Goal: Task Accomplishment & Management: Manage account settings

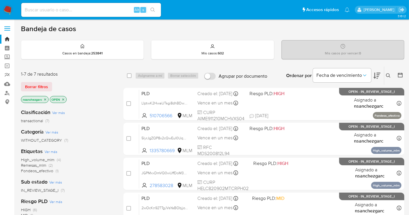
click at [45, 98] on icon "close-filter" at bounding box center [44, 99] width 3 height 3
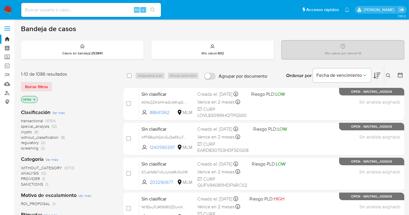
click at [46, 137] on span "without_classification" at bounding box center [40, 138] width 38 height 6
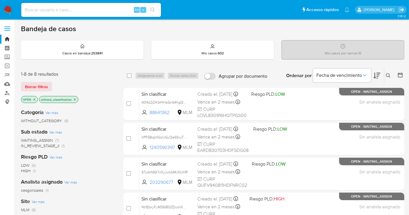
click at [9, 11] on img at bounding box center [8, 10] width 10 height 10
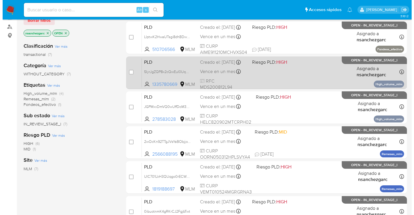
scroll to position [32, 0]
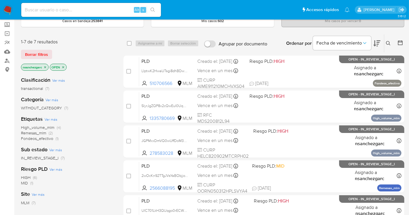
click at [46, 66] on icon "close-filter" at bounding box center [44, 67] width 3 height 3
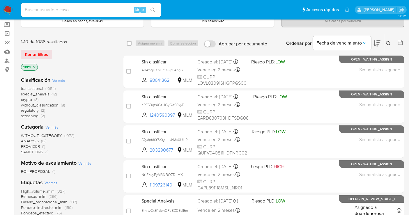
click at [389, 41] on icon at bounding box center [388, 43] width 4 height 4
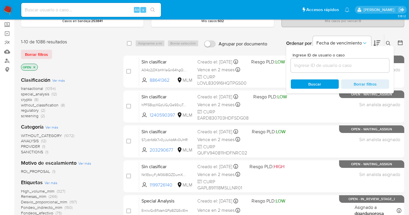
click at [312, 68] on input at bounding box center [340, 66] width 98 height 8
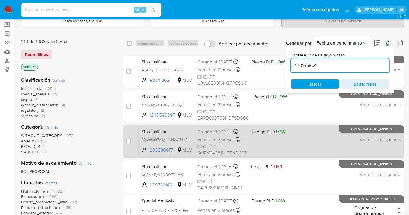
type input "470186954"
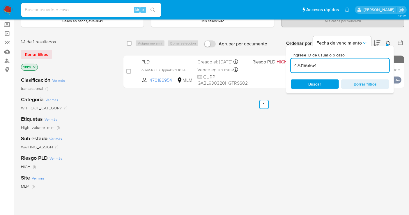
drag, startPoint x: 187, startPoint y: 73, endPoint x: 193, endPoint y: 89, distance: 17.6
click at [187, 73] on span "oUei5RIuEY0jqriaBRd0kDeu" at bounding box center [165, 69] width 46 height 5
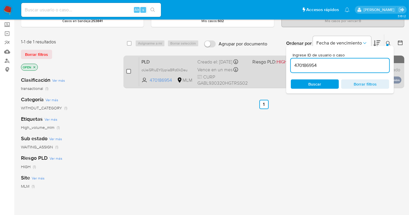
click at [127, 69] on input "checkbox" at bounding box center [128, 71] width 5 height 5
checkbox input "true"
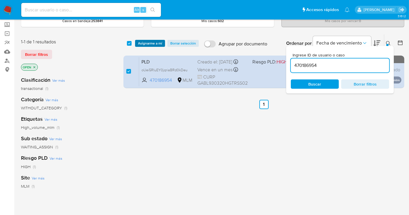
click at [144, 42] on span "Asignarme a mí" at bounding box center [150, 43] width 24 height 6
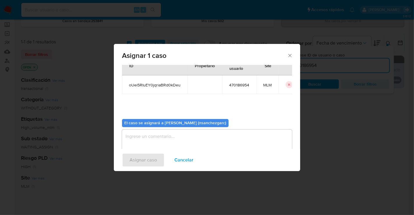
scroll to position [30, 0]
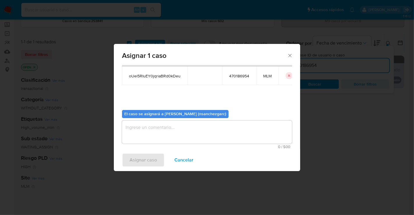
drag, startPoint x: 142, startPoint y: 131, endPoint x: 146, endPoint y: 120, distance: 11.1
click at [142, 129] on textarea "assign-modal" at bounding box center [207, 132] width 170 height 23
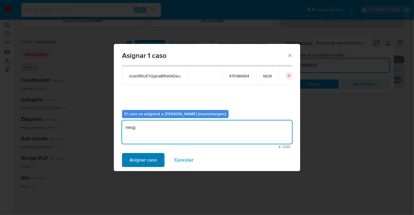
type textarea "nesg"
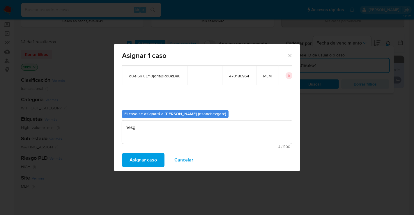
click at [136, 162] on span "Asignar caso" at bounding box center [143, 160] width 27 height 13
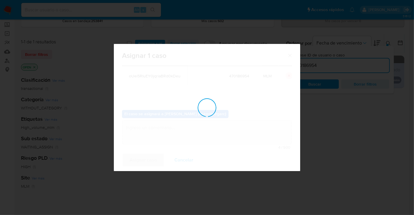
checkbox input "false"
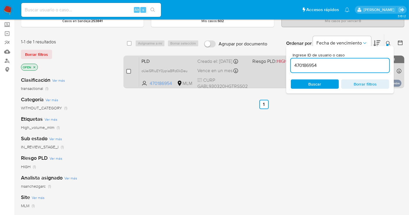
click at [127, 70] on input "checkbox" at bounding box center [128, 71] width 5 height 5
checkbox input "true"
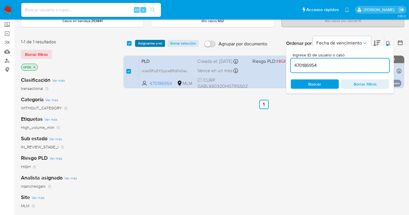
click at [151, 40] on span "Asignarme a mí" at bounding box center [150, 43] width 24 height 6
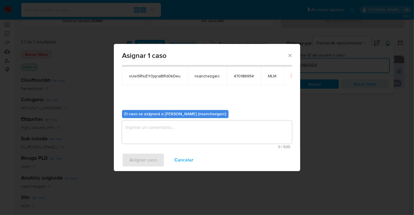
click at [140, 128] on textarea "assign-modal" at bounding box center [207, 132] width 170 height 23
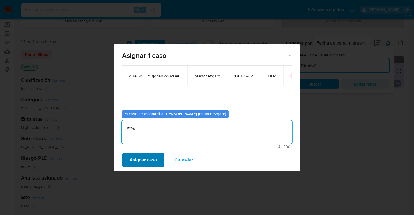
type textarea "nesg"
click at [147, 158] on span "Asignar caso" at bounding box center [143, 160] width 27 height 13
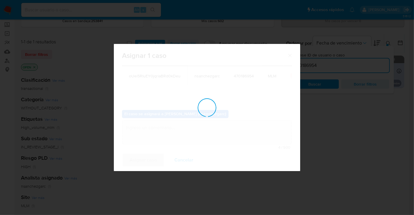
checkbox input "false"
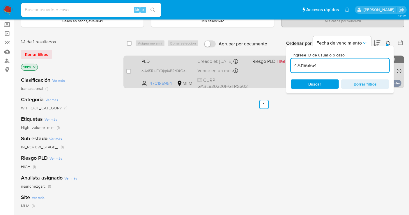
click at [209, 65] on div "Creado el: 12/09/2025 Creado el: 12/09/2025 02:05:46" at bounding box center [222, 61] width 50 height 6
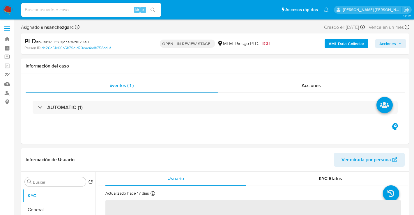
select select "10"
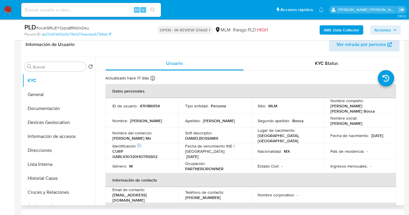
scroll to position [97, 0]
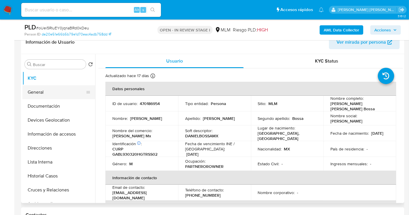
click at [50, 89] on button "General" at bounding box center [56, 92] width 68 height 14
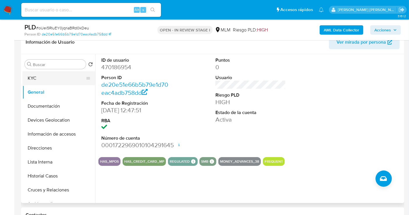
click at [31, 78] on button "KYC" at bounding box center [56, 78] width 68 height 14
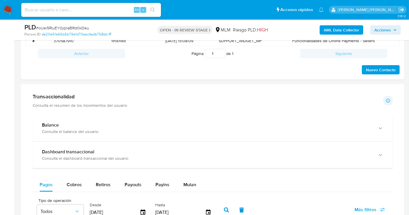
scroll to position [324, 0]
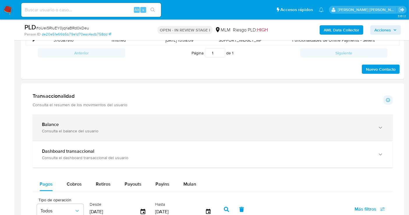
click at [162, 137] on div "Balance Consulta el balance del usuario" at bounding box center [213, 127] width 360 height 27
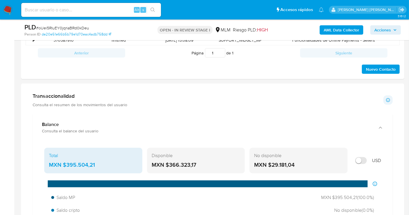
scroll to position [356, 0]
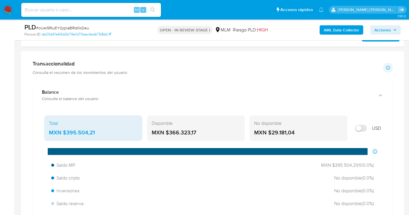
click at [77, 133] on div "MXN $395.504,21" at bounding box center [93, 133] width 89 height 8
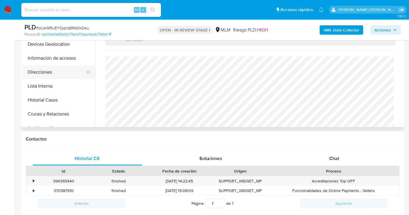
scroll to position [129, 0]
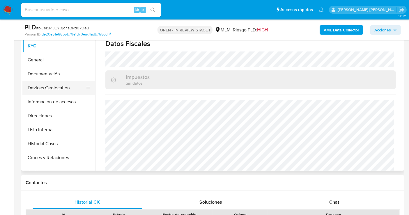
click at [39, 90] on button "Devices Geolocation" at bounding box center [56, 88] width 68 height 14
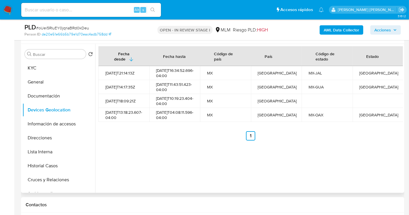
scroll to position [97, 0]
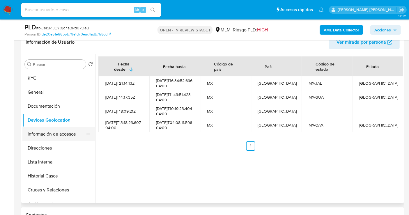
click at [46, 131] on button "Información de accesos" at bounding box center [56, 134] width 68 height 14
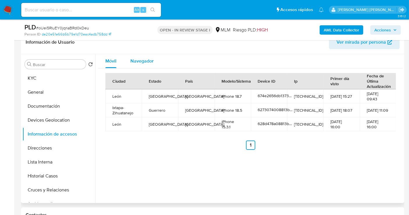
click at [138, 58] on span "Navegador" at bounding box center [141, 61] width 23 height 7
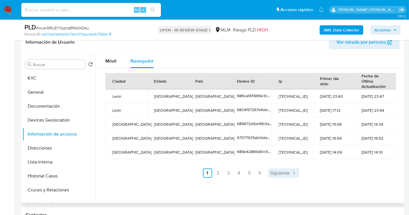
click at [277, 172] on span "Siguiente" at bounding box center [281, 173] width 20 height 5
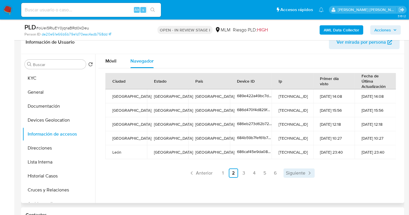
click at [293, 172] on span "Siguiente" at bounding box center [296, 173] width 20 height 5
click at [296, 172] on span "Siguiente" at bounding box center [296, 173] width 20 height 5
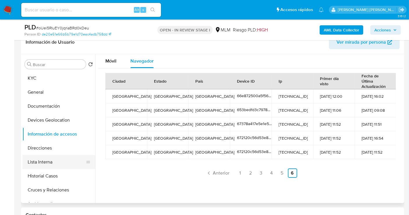
click at [51, 163] on button "Lista Interna" at bounding box center [56, 162] width 68 height 14
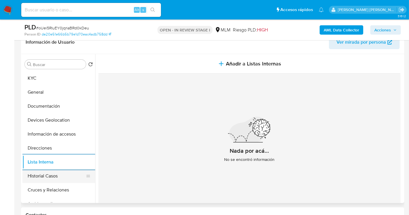
click at [43, 180] on button "Historial Casos" at bounding box center [56, 176] width 68 height 14
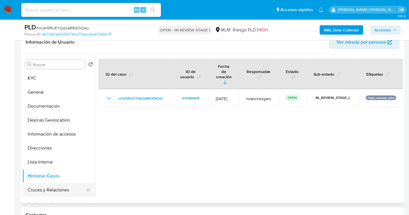
click at [38, 188] on button "Cruces y Relaciones" at bounding box center [56, 190] width 68 height 14
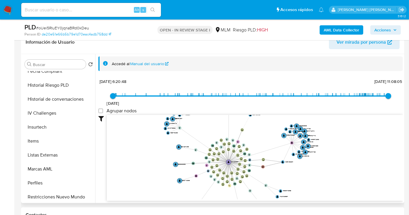
scroll to position [274, 0]
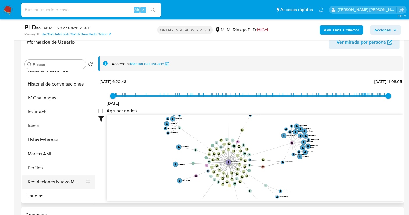
click at [70, 179] on button "Restricciones Nuevo Mundo" at bounding box center [56, 182] width 68 height 14
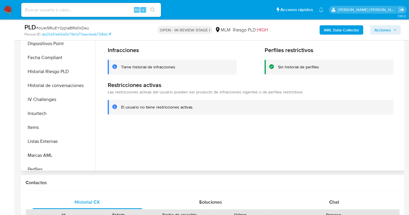
scroll to position [209, 0]
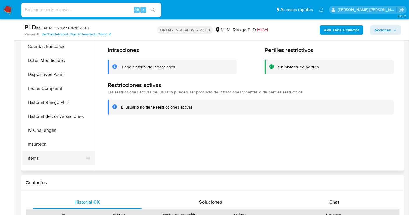
click at [36, 156] on button "Items" at bounding box center [56, 158] width 68 height 14
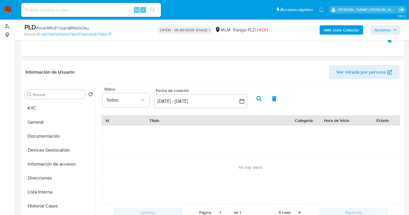
scroll to position [65, 0]
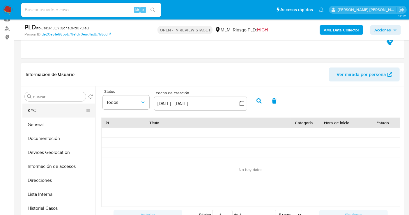
click at [46, 110] on button "KYC" at bounding box center [56, 111] width 68 height 14
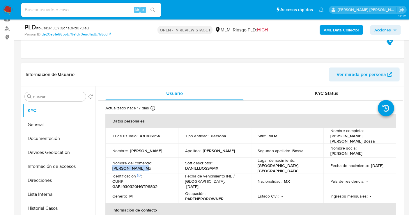
drag, startPoint x: 142, startPoint y: 166, endPoint x: 108, endPoint y: 165, distance: 33.8
click at [108, 165] on td "Nombre del comercio : Daniel Bossa Mx" at bounding box center [141, 166] width 73 height 16
copy p "Daniel Bossa Mx"
click at [38, 142] on button "Documentación" at bounding box center [56, 139] width 68 height 14
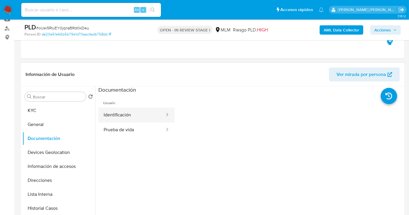
click at [128, 115] on button "Identificación" at bounding box center [131, 115] width 67 height 15
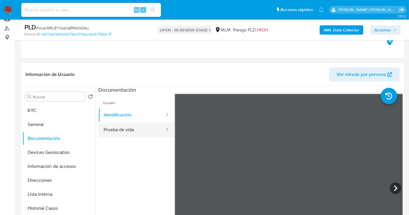
click at [127, 131] on button "Prueba de vida" at bounding box center [131, 130] width 67 height 15
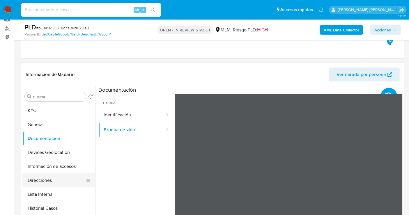
click at [46, 182] on button "Direcciones" at bounding box center [56, 181] width 68 height 14
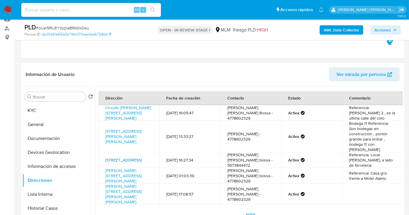
drag, startPoint x: 129, startPoint y: 175, endPoint x: 105, endPoint y: 162, distance: 27.3
click at [105, 162] on td "Avenida Insurgentes Sur 247, Cuauhtémoc, Distrito Federal, 06700, Mexico 247" at bounding box center [128, 160] width 61 height 16
click at [130, 161] on link "Avenida Insurgentes Sur 247, Cuauhtémoc, Distrito Federal, 06700, Mexico 247" at bounding box center [123, 160] width 36 height 6
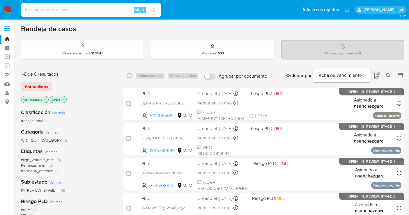
click at [391, 77] on button at bounding box center [389, 75] width 10 height 7
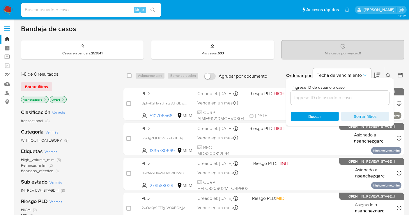
click at [321, 97] on input at bounding box center [340, 98] width 98 height 8
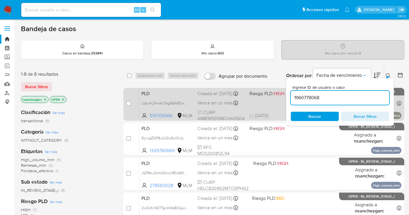
type input "1960778068"
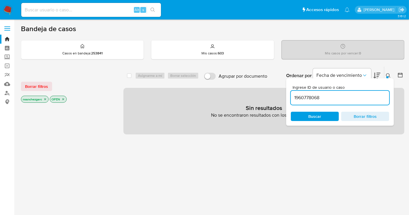
click at [46, 99] on icon "close-filter" at bounding box center [44, 99] width 3 height 3
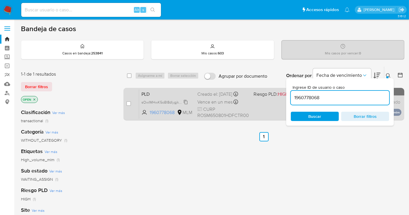
click at [186, 105] on span "sOwIMHwK5oBI8dIygjkRAOoX" at bounding box center [166, 102] width 49 height 6
click at [130, 104] on input "checkbox" at bounding box center [128, 103] width 5 height 5
checkbox input "true"
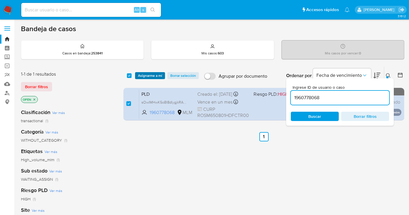
click at [147, 75] on span "Asignarme a mí" at bounding box center [150, 76] width 24 height 6
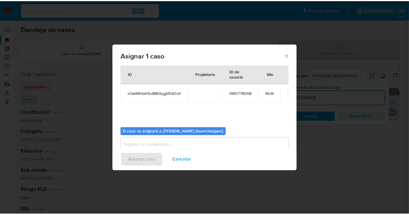
scroll to position [30, 0]
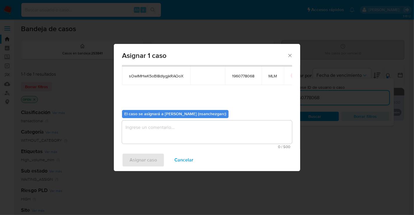
click at [141, 130] on textarea "assign-modal" at bounding box center [207, 132] width 170 height 23
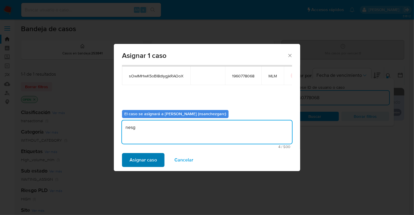
type textarea "nesg"
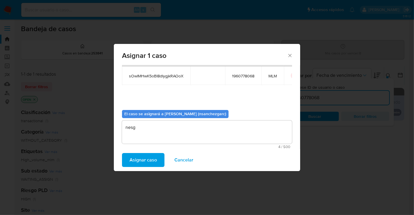
click at [149, 160] on span "Asignar caso" at bounding box center [143, 160] width 27 height 13
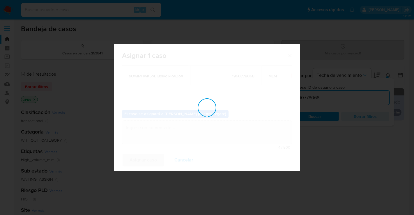
checkbox input "false"
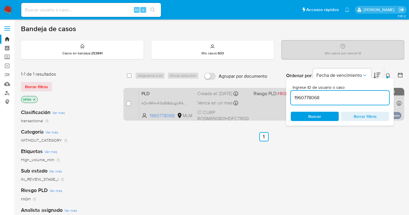
click at [206, 97] on div "Creado el: 12/09/2025 Creado el: 12/09/2025 02:15:15" at bounding box center [223, 94] width 52 height 6
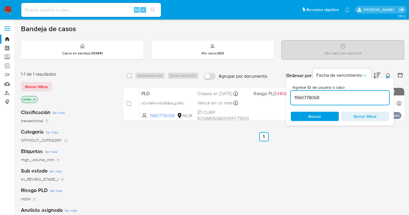
click at [6, 9] on img at bounding box center [8, 10] width 10 height 10
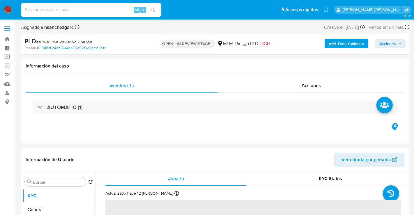
select select "10"
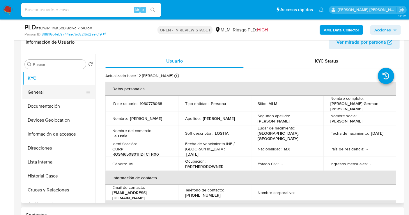
click at [45, 95] on button "General" at bounding box center [56, 92] width 68 height 14
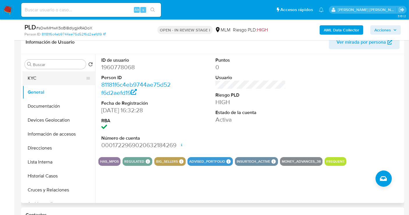
click at [40, 76] on button "KYC" at bounding box center [56, 78] width 68 height 14
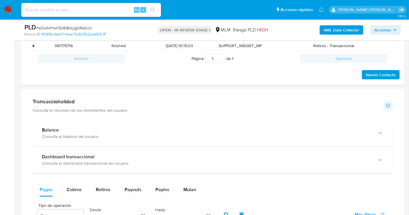
scroll to position [356, 0]
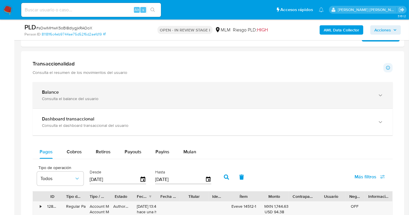
click at [153, 100] on div "Consulta el balance del usuario" at bounding box center [207, 98] width 330 height 5
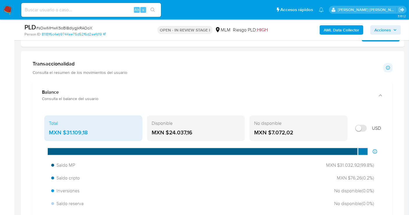
click at [80, 132] on div "MXN $31.109,18" at bounding box center [93, 133] width 89 height 8
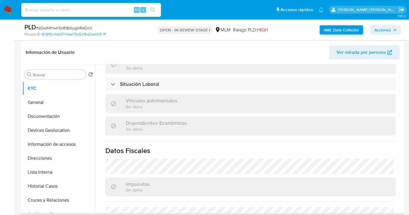
scroll to position [97, 0]
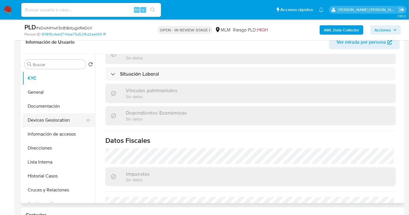
click at [43, 121] on button "Devices Geolocation" at bounding box center [56, 120] width 68 height 14
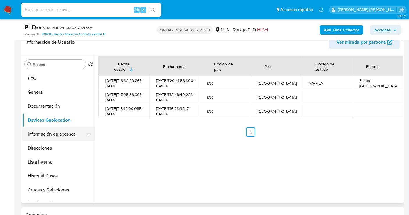
click at [53, 134] on button "Información de accesos" at bounding box center [56, 134] width 68 height 14
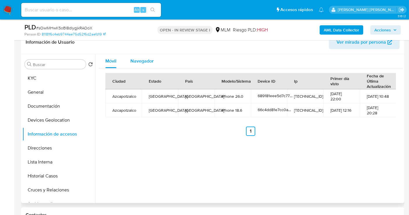
click at [142, 60] on span "Navegador" at bounding box center [141, 61] width 23 height 7
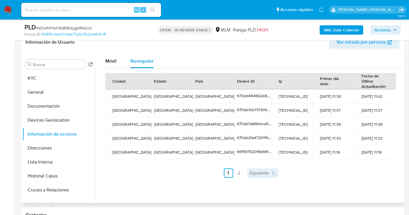
click at [257, 171] on span "Siguiente" at bounding box center [260, 173] width 20 height 5
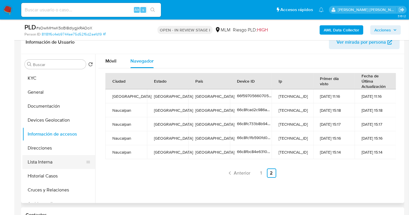
click at [35, 160] on button "Lista Interna" at bounding box center [56, 162] width 68 height 14
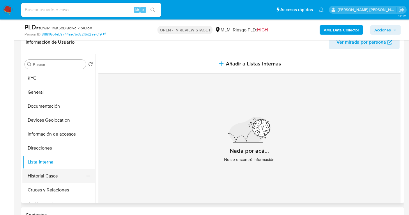
click at [43, 175] on button "Historial Casos" at bounding box center [56, 176] width 68 height 14
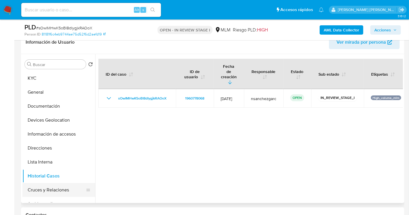
click at [58, 194] on button "Cruces y Relaciones" at bounding box center [56, 190] width 68 height 14
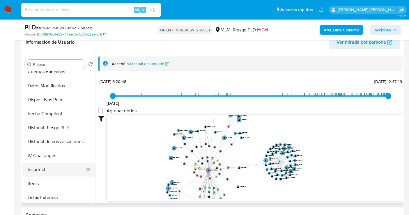
scroll to position [226, 0]
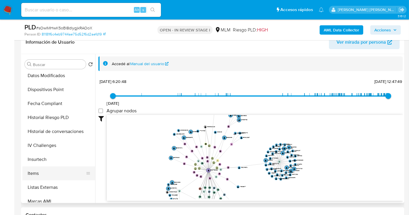
click at [39, 174] on button "Items" at bounding box center [56, 174] width 68 height 14
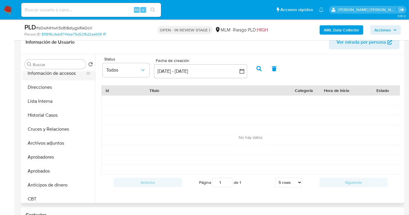
scroll to position [0, 0]
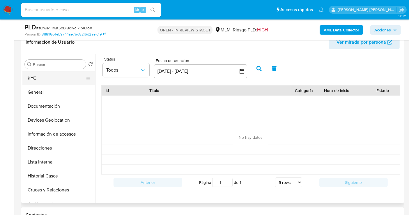
click at [40, 82] on button "KYC" at bounding box center [56, 78] width 68 height 14
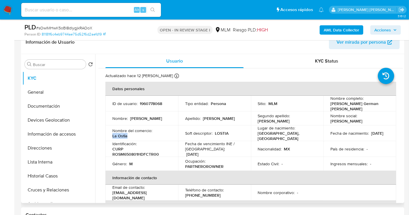
drag, startPoint x: 123, startPoint y: 134, endPoint x: 105, endPoint y: 133, distance: 17.6
click at [105, 133] on td "Nombre del comercio : La Ostia" at bounding box center [141, 134] width 73 height 16
click at [38, 148] on button "Direcciones" at bounding box center [56, 148] width 68 height 14
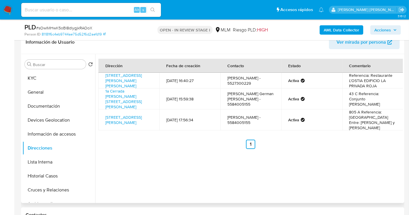
drag, startPoint x: 118, startPoint y: 91, endPoint x: 103, endPoint y: 73, distance: 23.4
click at [103, 73] on td "Calle Serapio Rendón 61, Cuauhtémoc, Distrito Federal, 06470, Mexico 61" at bounding box center [128, 81] width 61 height 16
click at [116, 81] on link "Calle Serapio Rendón 61, Cuauhtémoc, Distrito Federal, 06470, Mexico 61" at bounding box center [123, 81] width 36 height 16
click at [52, 105] on button "Documentación" at bounding box center [56, 106] width 68 height 14
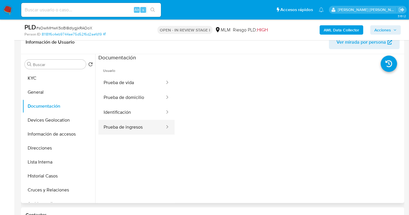
click at [132, 124] on button "Prueba de ingresos" at bounding box center [131, 127] width 67 height 15
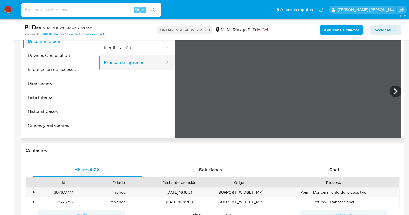
scroll to position [129, 0]
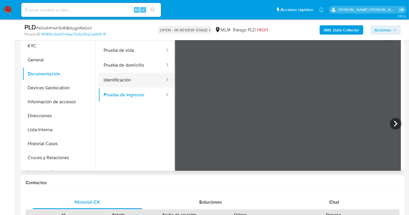
click at [123, 83] on button "Identificación" at bounding box center [131, 80] width 67 height 15
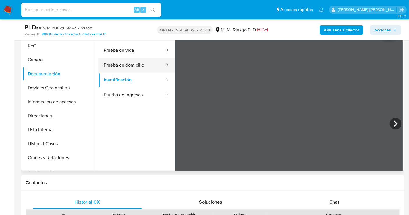
click at [131, 66] on button "Prueba de domicilio" at bounding box center [131, 65] width 67 height 15
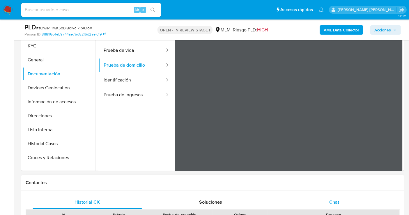
click at [121, 48] on button "Prueba de vida" at bounding box center [131, 50] width 67 height 15
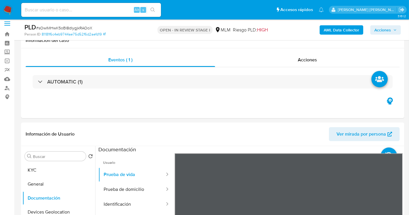
scroll to position [0, 0]
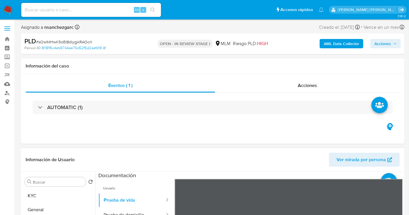
click at [366, 157] on span "Ver mirada por persona" at bounding box center [362, 160] width 50 height 14
click at [72, 11] on input at bounding box center [91, 10] width 140 height 8
paste input "I0nAJmnOZBQ8iVx6QFlO428Z"
type input "I0nAJmnOZBQ8iVx6QFlO428Z"
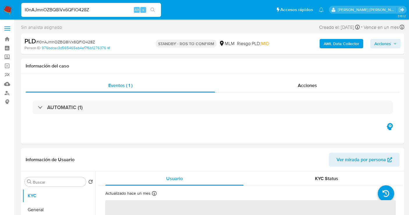
select select "10"
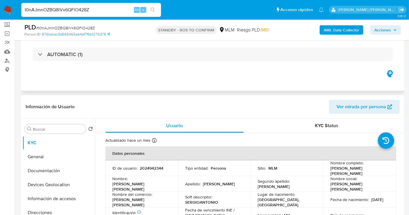
scroll to position [65, 0]
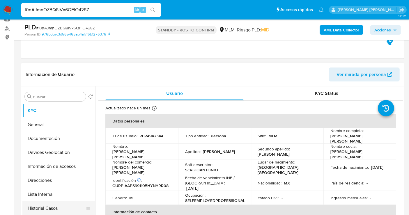
click at [40, 209] on button "Historial Casos" at bounding box center [56, 209] width 68 height 14
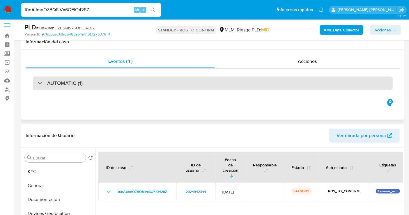
scroll to position [0, 0]
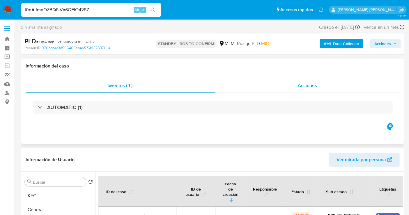
click at [304, 84] on span "Acciones" at bounding box center [307, 85] width 19 height 7
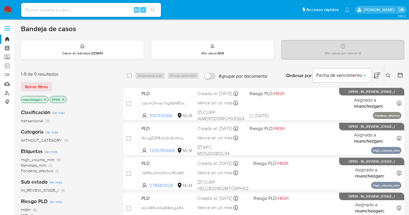
click at [45, 98] on icon "close-filter" at bounding box center [45, 99] width 2 height 2
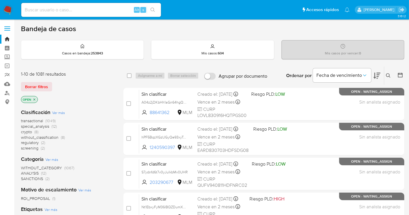
click at [49, 136] on span "without_classification" at bounding box center [40, 138] width 38 height 6
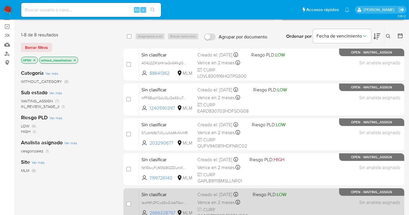
scroll to position [33, 0]
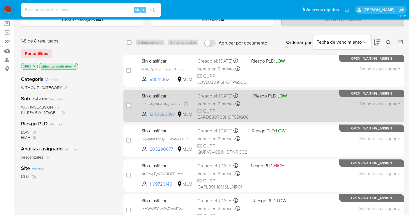
click at [188, 103] on span "hPF5BqzXGzUGyQe93xyTePpD" at bounding box center [167, 103] width 50 height 6
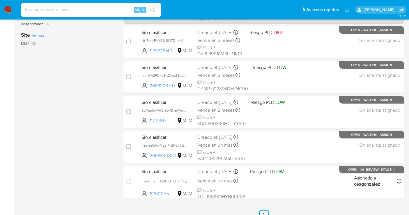
scroll to position [195, 0]
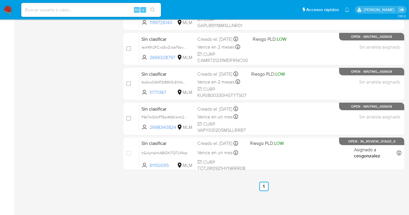
click at [5, 7] on img at bounding box center [8, 10] width 10 height 10
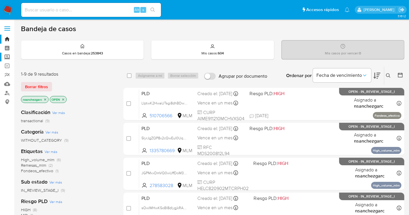
click at [8, 57] on label "Screening" at bounding box center [34, 57] width 69 height 9
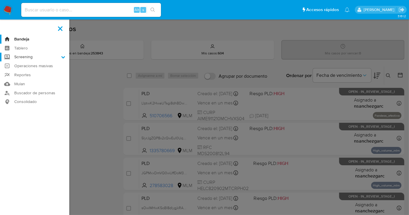
click at [0, 0] on input "Screening" at bounding box center [0, 0] width 0 height 0
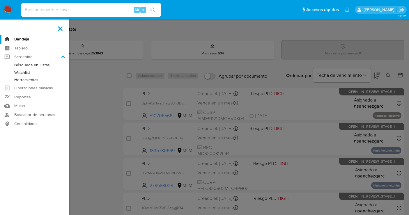
click at [34, 80] on link "Herramientas" at bounding box center [34, 79] width 69 height 7
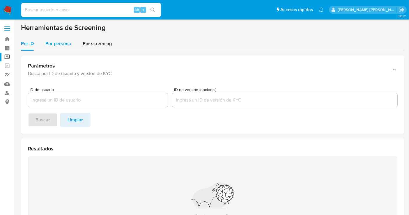
click at [61, 45] on span "Por persona" at bounding box center [58, 43] width 26 height 7
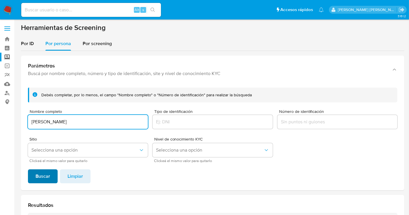
type input "[PERSON_NAME]"
click at [46, 175] on span "Buscar" at bounding box center [43, 176] width 15 height 13
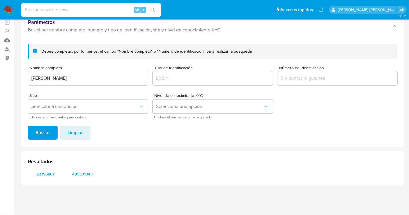
scroll to position [43, 0]
click at [49, 175] on span "22795867" at bounding box center [45, 175] width 27 height 8
click at [89, 174] on span "485301343" at bounding box center [82, 175] width 27 height 8
click at [50, 77] on input "RODRIGO ROCHA PAVON" at bounding box center [88, 79] width 120 height 8
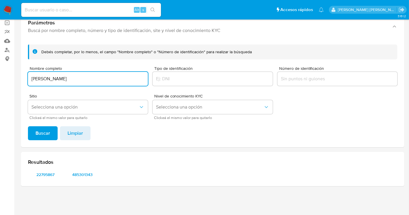
click at [50, 77] on input "RODRIGO ROCHA PAVON" at bounding box center [88, 79] width 120 height 8
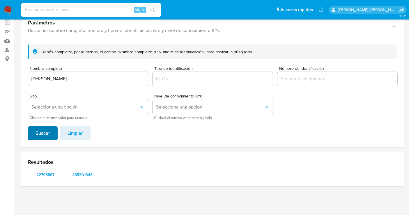
click at [45, 130] on span "Buscar" at bounding box center [43, 133] width 15 height 13
click at [46, 175] on span "811423875" at bounding box center [45, 175] width 27 height 8
click at [61, 78] on input "RODOLFO ROCHA SOTO" at bounding box center [88, 79] width 120 height 8
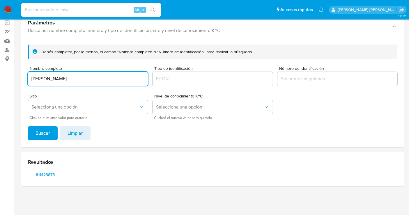
click at [61, 78] on input "RODOLFO ROCHA SOTO" at bounding box center [88, 79] width 120 height 8
type input "ALFONSO DEL VALLE AZCUE"
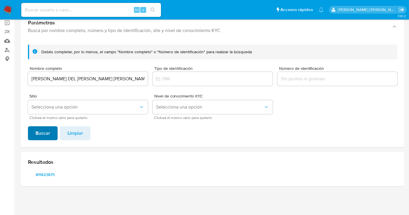
drag, startPoint x: 40, startPoint y: 130, endPoint x: 46, endPoint y: 128, distance: 6.3
click at [43, 129] on span "Buscar" at bounding box center [43, 133] width 15 height 13
click at [51, 174] on span "586089967" at bounding box center [45, 175] width 27 height 8
click at [6, 11] on img at bounding box center [8, 10] width 10 height 10
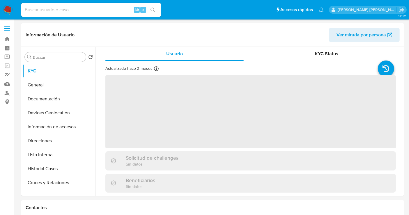
select select "10"
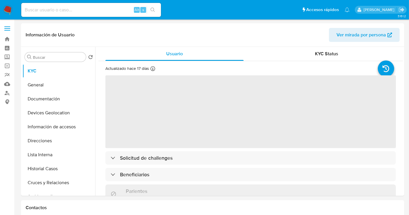
select select "10"
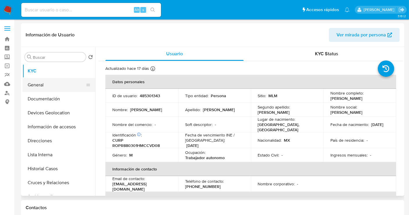
click at [41, 86] on button "General" at bounding box center [56, 85] width 68 height 14
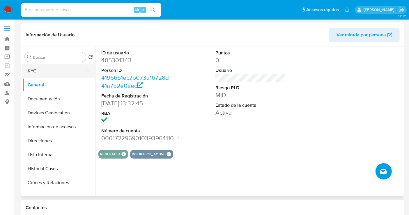
click at [37, 76] on button "KYC" at bounding box center [56, 71] width 68 height 14
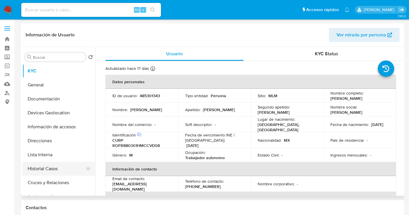
click at [47, 170] on button "Historial Casos" at bounding box center [56, 169] width 68 height 14
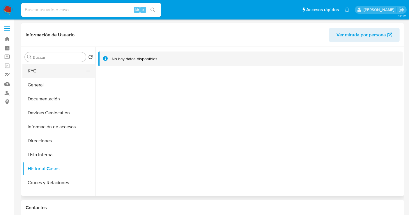
click at [39, 69] on button "KYC" at bounding box center [56, 71] width 68 height 14
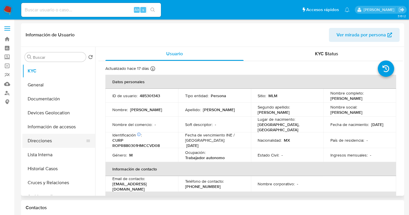
click at [51, 137] on button "Direcciones" at bounding box center [56, 141] width 68 height 14
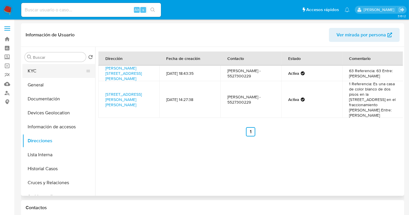
click at [34, 71] on button "KYC" at bounding box center [56, 71] width 68 height 14
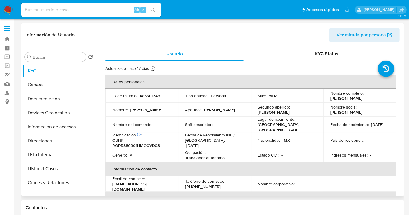
click at [151, 95] on p "485301343" at bounding box center [150, 95] width 20 height 5
copy p "485301343"
click at [50, 143] on button "Direcciones" at bounding box center [56, 141] width 68 height 14
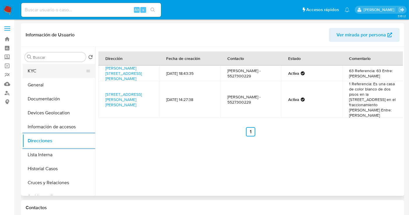
click at [31, 71] on button "KYC" at bounding box center [56, 71] width 68 height 14
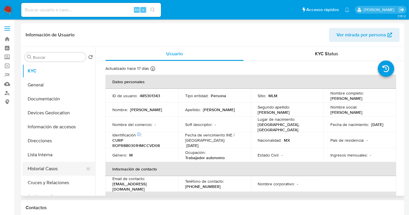
click at [46, 172] on button "Historial Casos" at bounding box center [56, 169] width 68 height 14
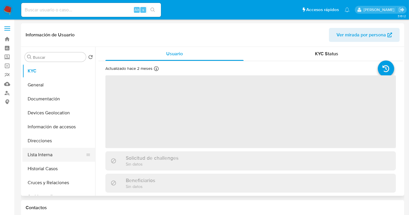
select select "10"
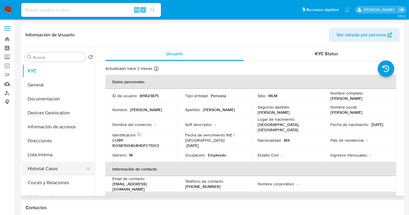
click at [32, 167] on button "Historial Casos" at bounding box center [56, 169] width 68 height 14
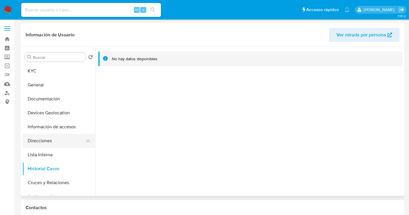
click at [44, 137] on button "Direcciones" at bounding box center [56, 141] width 68 height 14
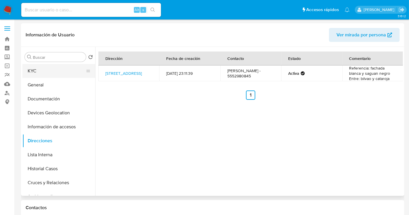
click at [45, 70] on button "KYC" at bounding box center [56, 71] width 68 height 14
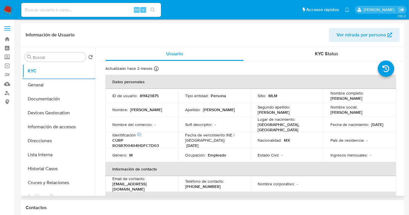
click at [149, 94] on p "811423875" at bounding box center [149, 95] width 19 height 5
copy p "811423875"
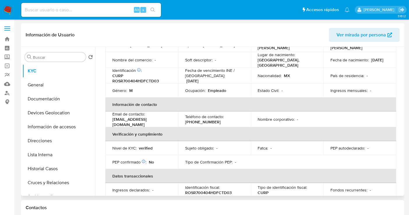
scroll to position [32, 0]
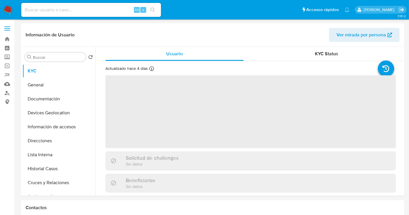
select select "10"
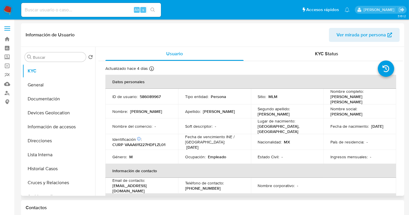
click at [154, 97] on p "586089967" at bounding box center [150, 96] width 21 height 5
copy p "586089967"
click at [45, 166] on button "Historial Casos" at bounding box center [56, 169] width 68 height 14
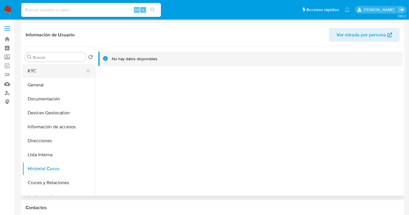
click at [37, 68] on button "KYC" at bounding box center [56, 71] width 68 height 14
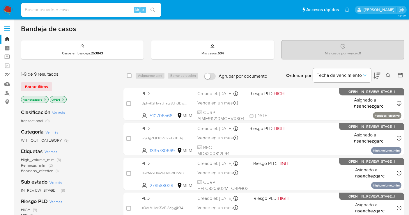
click at [388, 73] on icon at bounding box center [388, 75] width 5 height 5
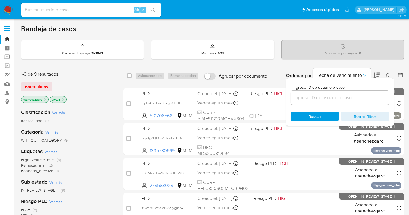
click at [323, 101] on div at bounding box center [340, 98] width 98 height 14
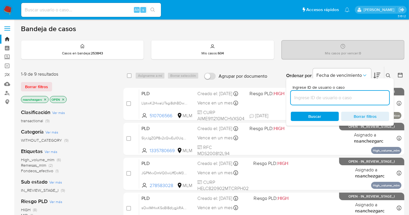
click at [323, 97] on input at bounding box center [340, 98] width 98 height 8
paste input "1944013622"
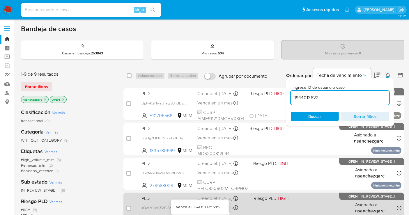
type input "1944013622"
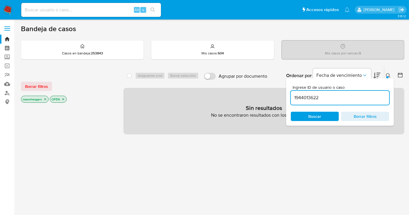
click at [46, 99] on icon "close-filter" at bounding box center [44, 99] width 3 height 3
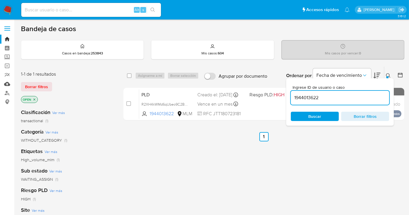
click at [8, 85] on link "Mulan" at bounding box center [34, 84] width 69 height 9
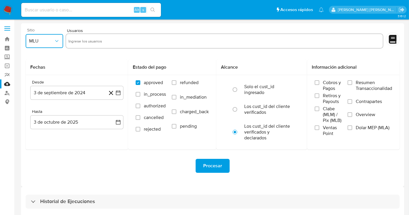
click at [45, 38] on span "MLU" at bounding box center [41, 41] width 25 height 6
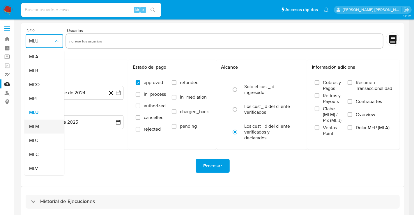
click at [38, 126] on span "MLM" at bounding box center [34, 127] width 10 height 6
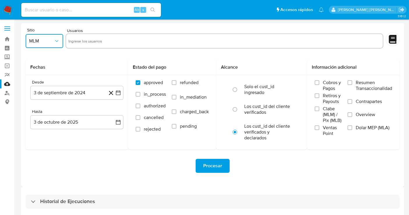
click at [82, 38] on input "text" at bounding box center [224, 40] width 312 height 9
type input "1944013622"
paste input "1124043598"
type input "1124043598"
paste input "166400391"
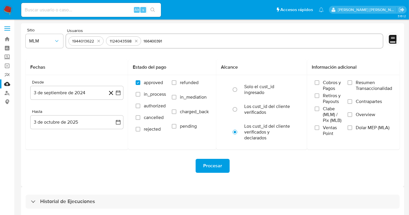
type input "166400391"
paste input "396290697"
type input "396290697"
paste input "519362816"
type input "519362816"
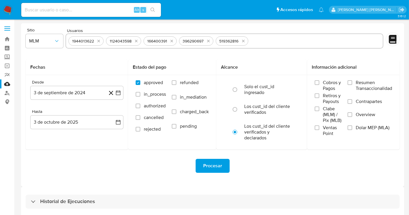
paste input "1989652244"
type input "1989652244"
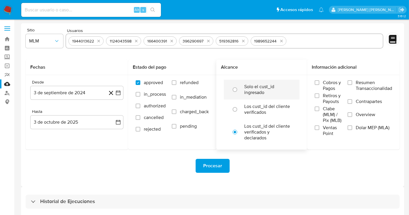
paste input "1351122490"
type input "1351122490"
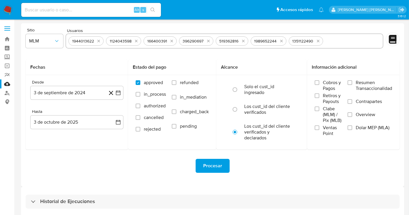
paste input "293055784"
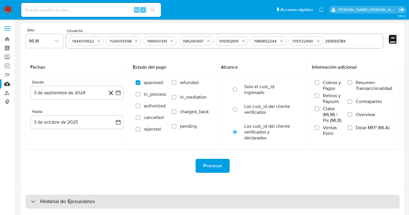
type input "293055784"
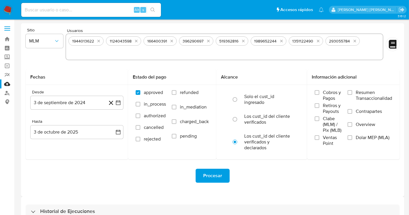
paste input "583696572"
type input "583696572"
paste input "160092021"
type input "160092021"
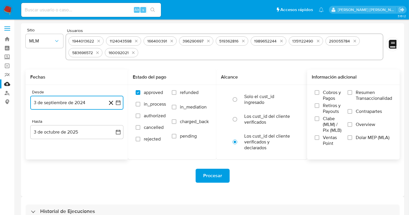
click at [85, 105] on button "3 de septiembre de 2024" at bounding box center [76, 103] width 93 height 14
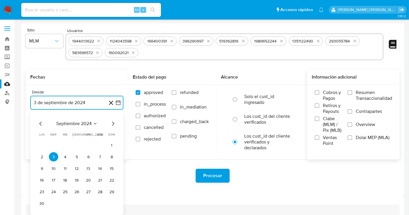
click at [111, 123] on icon "Mes siguiente" at bounding box center [113, 123] width 7 height 7
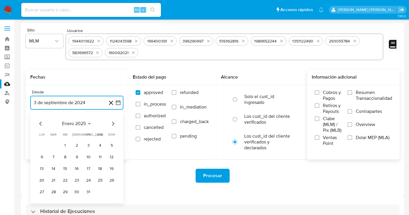
click at [111, 123] on icon "Mes siguiente" at bounding box center [113, 123] width 7 height 7
click at [39, 123] on icon "Mes anterior" at bounding box center [40, 123] width 7 height 7
click at [100, 144] on button "1" at bounding box center [100, 145] width 9 height 9
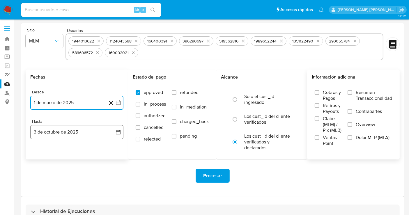
click at [76, 131] on button "3 de octubre de 2025" at bounding box center [76, 132] width 93 height 14
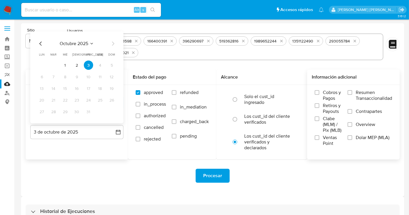
click at [41, 43] on icon "Mes anterior" at bounding box center [40, 43] width 7 height 7
click at [114, 113] on button "31" at bounding box center [111, 111] width 9 height 9
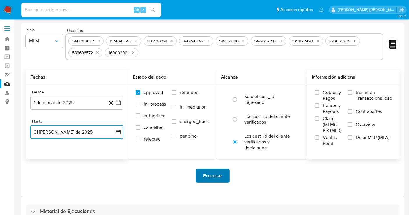
click at [204, 178] on span "Procesar" at bounding box center [212, 176] width 19 height 13
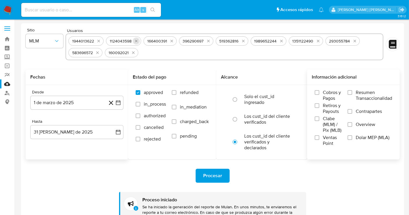
click at [135, 42] on icon "quitar 1124043598" at bounding box center [136, 41] width 5 height 5
click at [10, 12] on img at bounding box center [8, 10] width 10 height 10
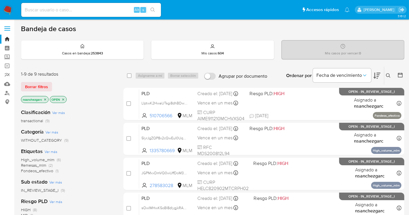
click at [93, 84] on div "Borrar filtros" at bounding box center [67, 86] width 93 height 9
click at [70, 9] on input at bounding box center [91, 10] width 140 height 8
paste input "2504373154"
type input "2504373154"
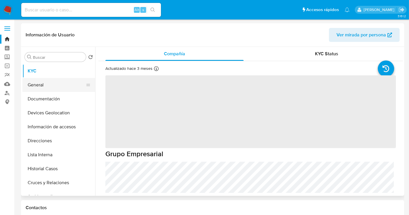
select select "10"
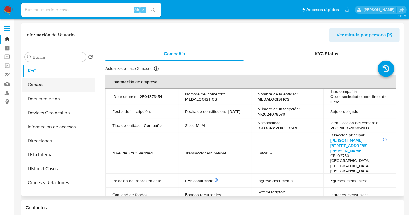
click at [50, 87] on button "General" at bounding box center [56, 85] width 68 height 14
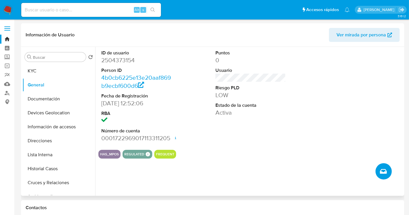
click at [386, 169] on span "Crear caso manual" at bounding box center [383, 171] width 7 height 7
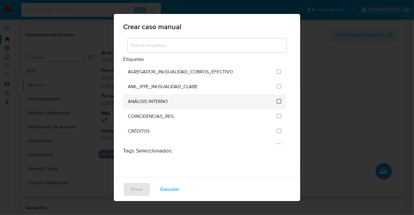
click at [277, 100] on input "1888" at bounding box center [279, 101] width 5 height 5
checkbox input "true"
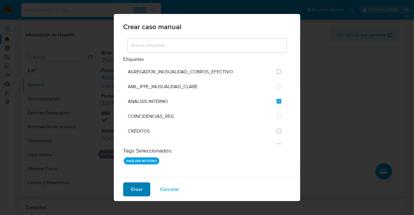
click at [134, 189] on span "Crear" at bounding box center [137, 189] width 12 height 13
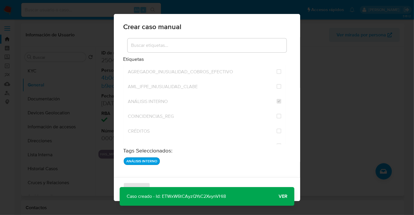
click at [286, 197] on span "Ver" at bounding box center [283, 197] width 9 height 0
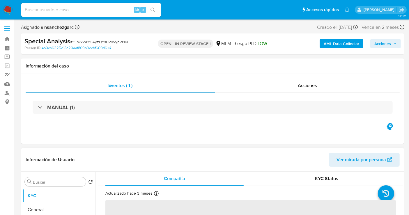
scroll to position [97, 0]
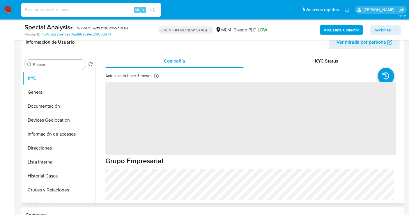
select select "10"
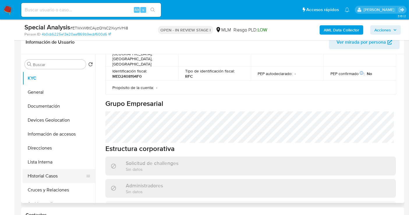
scroll to position [65, 0]
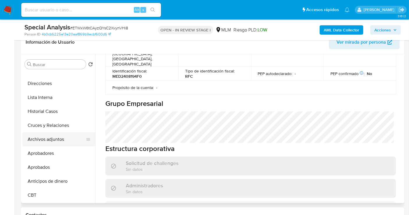
click at [53, 137] on button "Archivos adjuntos" at bounding box center [56, 140] width 68 height 14
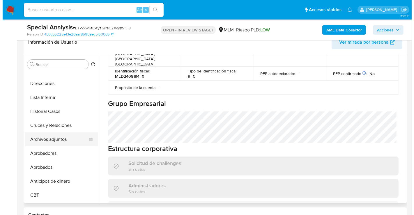
scroll to position [0, 0]
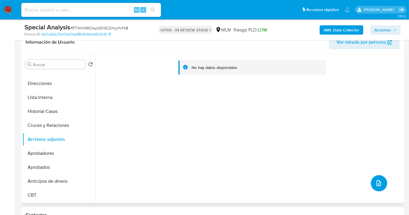
click at [376, 186] on icon "upload-file" at bounding box center [378, 183] width 7 height 7
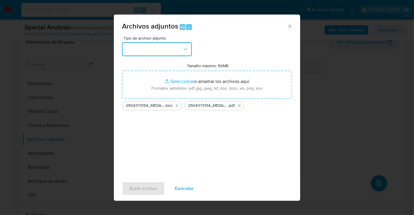
click at [167, 49] on button "button" at bounding box center [157, 49] width 70 height 14
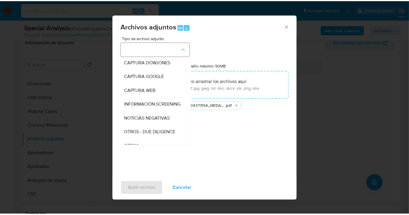
scroll to position [30, 0]
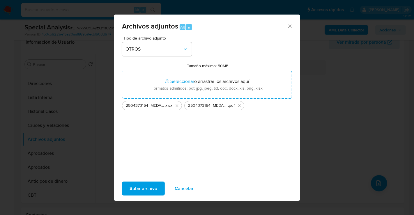
click at [136, 189] on span "Subir archivo" at bounding box center [144, 188] width 28 height 13
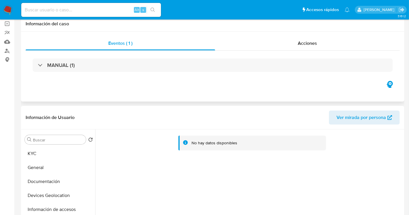
scroll to position [0, 0]
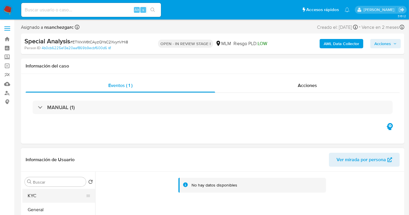
click at [43, 196] on button "KYC" at bounding box center [56, 196] width 68 height 14
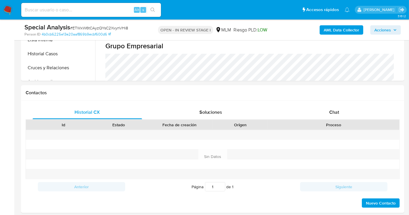
scroll to position [226, 0]
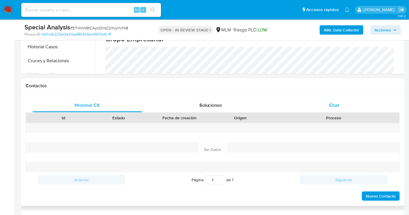
click at [334, 104] on span "Chat" at bounding box center [334, 105] width 10 height 7
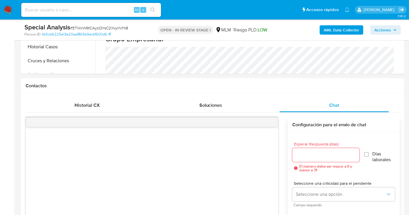
click at [381, 30] on span "Acciones" at bounding box center [383, 29] width 17 height 9
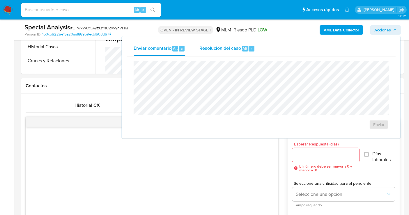
click at [220, 48] on span "Resolución del caso" at bounding box center [221, 48] width 42 height 7
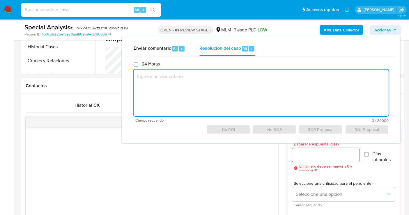
paste textarea "CLIENTE O USUARIO. CLIENTE MEDALOGISTICS SA DE CV, NUMERO DE CLIENTE 2504373154…"
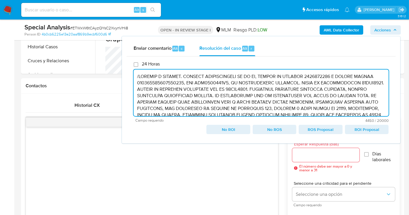
scroll to position [32, 0]
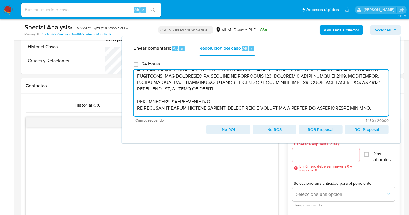
click at [138, 103] on textarea at bounding box center [261, 93] width 255 height 47
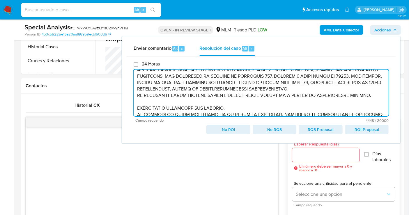
scroll to position [26, 0]
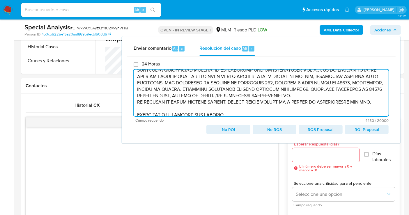
drag, startPoint x: 136, startPoint y: 100, endPoint x: 146, endPoint y: 129, distance: 31.4
click at [136, 101] on textarea at bounding box center [261, 93] width 255 height 47
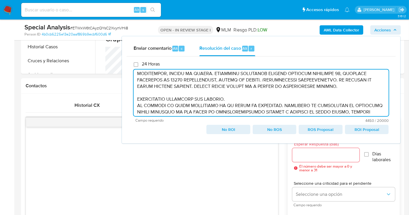
scroll to position [52, 0]
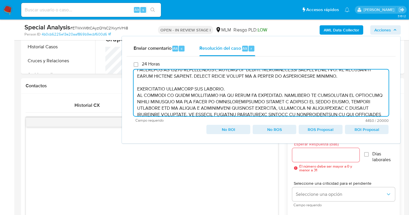
drag, startPoint x: 135, startPoint y: 88, endPoint x: 139, endPoint y: 103, distance: 15.7
click at [135, 89] on textarea at bounding box center [261, 93] width 255 height 47
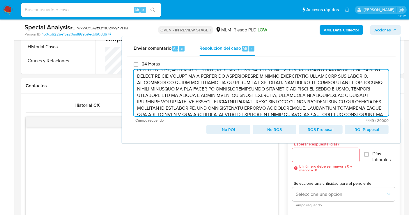
scroll to position [45, 0]
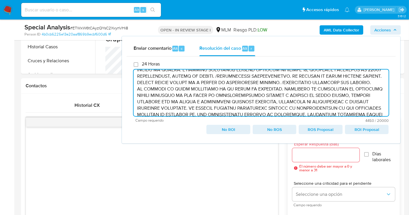
click at [137, 94] on textarea at bounding box center [261, 93] width 255 height 47
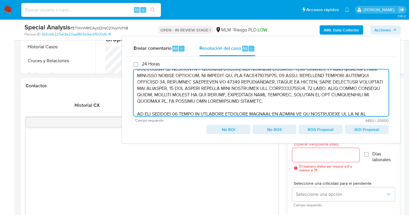
scroll to position [136, 0]
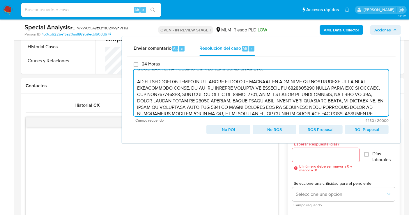
click at [135, 89] on textarea at bounding box center [261, 93] width 255 height 47
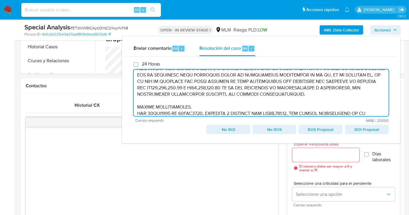
scroll to position [194, 0]
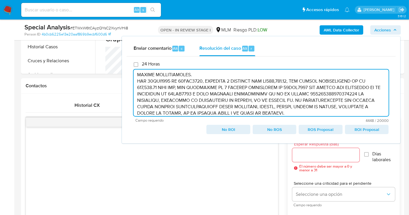
click at [134, 81] on textarea at bounding box center [261, 93] width 255 height 47
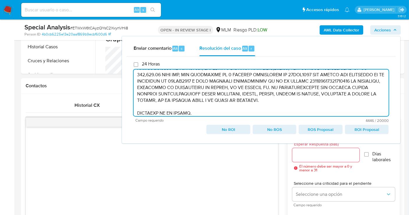
scroll to position [188, 0]
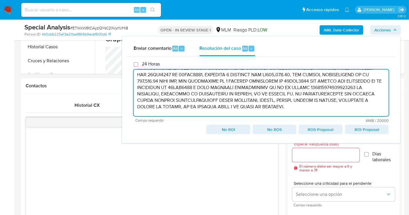
click at [136, 81] on textarea at bounding box center [261, 93] width 255 height 47
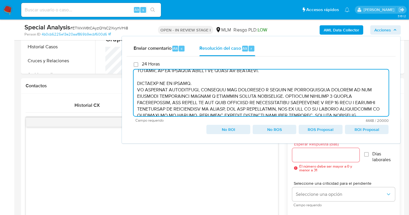
scroll to position [214, 0]
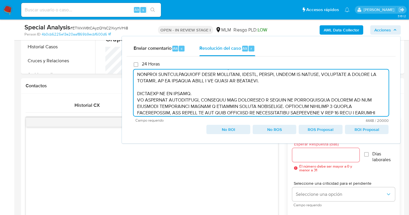
click at [135, 99] on textarea at bounding box center [261, 93] width 255 height 47
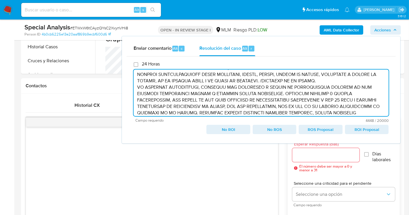
click at [137, 101] on textarea at bounding box center [261, 93] width 255 height 47
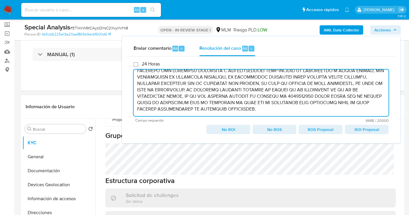
scroll to position [324, 0]
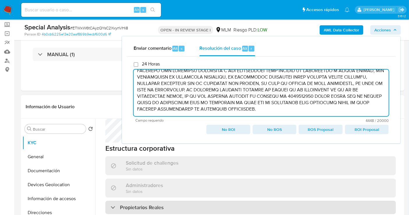
type textarea "/CLIENTE O USUARIO. CLIENTE MEDALOGISTICS SA DE CV, NUMERO DE CLIENTE 250437315…"
click at [165, 201] on div "Propietarios Reales" at bounding box center [250, 207] width 291 height 13
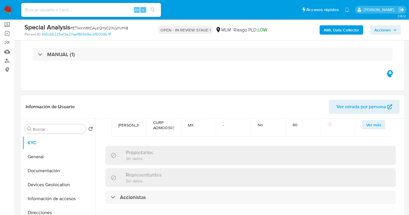
scroll to position [453, 0]
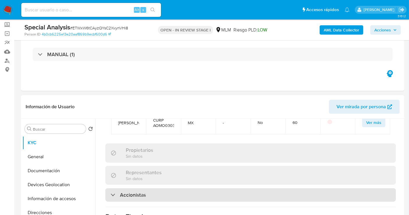
click at [156, 188] on div "Accionistas" at bounding box center [250, 194] width 291 height 13
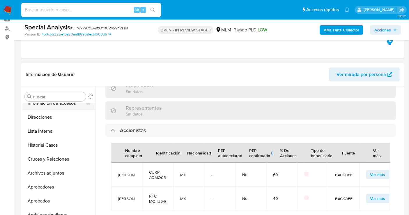
scroll to position [65, 0]
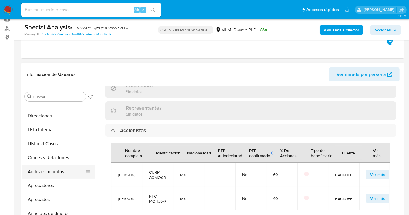
click at [44, 176] on button "Archivos adjuntos" at bounding box center [56, 172] width 68 height 14
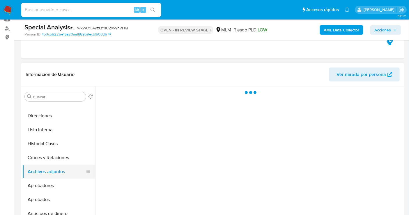
scroll to position [0, 0]
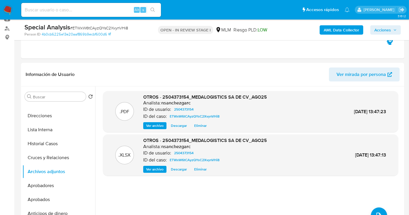
click at [381, 32] on span "Acciones" at bounding box center [383, 29] width 17 height 9
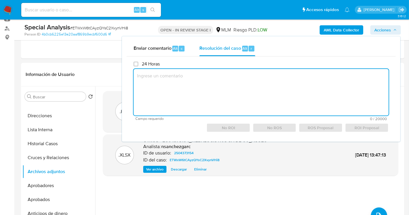
paste textarea "CLIENTE O USUARIO. CLIENTE MEDALOGISTICS SA DE CV, NUMERO DE CLIENTE 2504373154…"
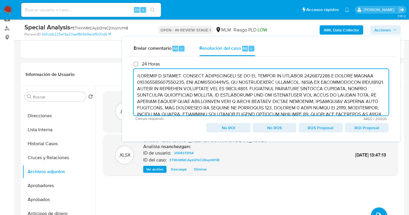
scroll to position [32, 0]
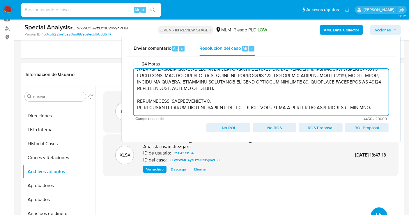
click at [139, 101] on textarea at bounding box center [261, 92] width 255 height 47
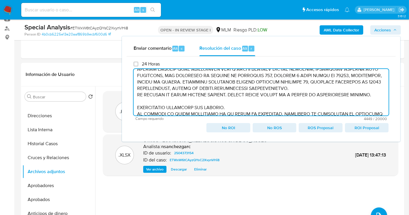
scroll to position [26, 0]
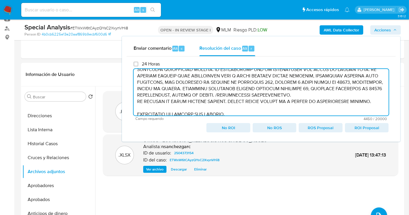
drag, startPoint x: 137, startPoint y: 100, endPoint x: 140, endPoint y: 110, distance: 9.7
click at [137, 102] on textarea at bounding box center [261, 92] width 255 height 47
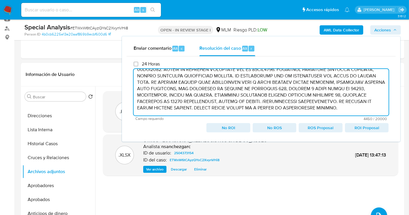
scroll to position [52, 0]
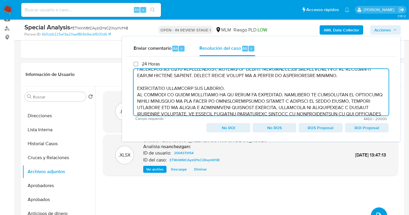
click at [137, 91] on textarea at bounding box center [261, 92] width 255 height 47
click at [135, 86] on textarea at bounding box center [261, 92] width 255 height 47
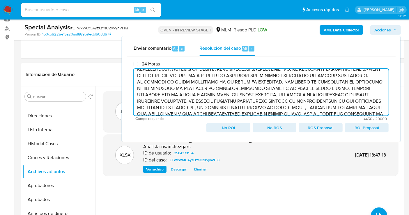
scroll to position [45, 0]
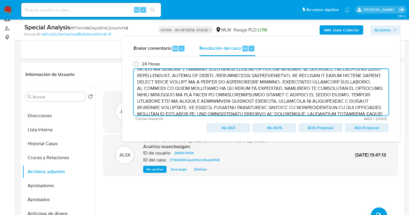
click at [137, 94] on textarea at bounding box center [261, 92] width 255 height 47
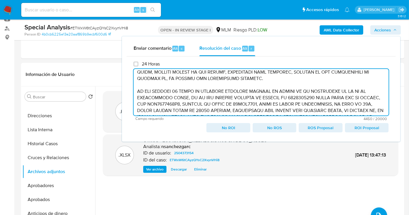
scroll to position [136, 0]
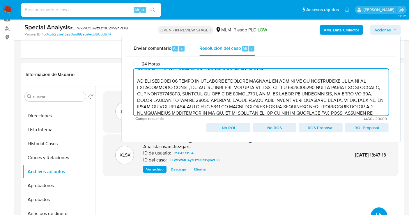
click at [137, 85] on textarea at bounding box center [261, 92] width 255 height 47
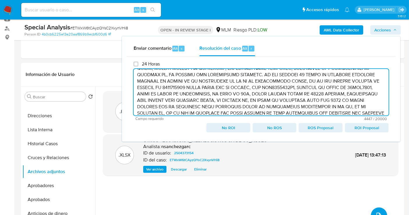
scroll to position [162, 0]
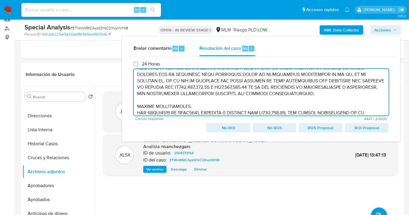
click at [135, 112] on textarea at bounding box center [261, 92] width 255 height 47
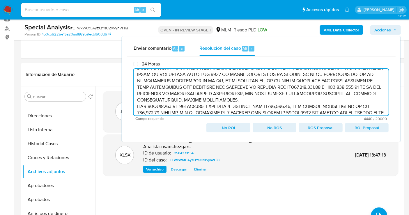
scroll to position [155, 0]
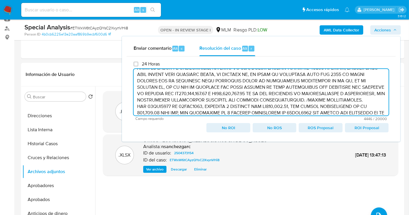
click at [135, 113] on textarea at bounding box center [261, 92] width 255 height 47
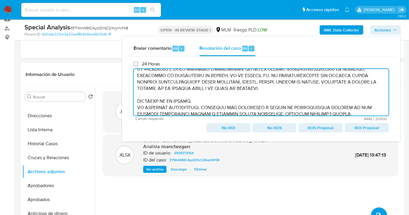
scroll to position [214, 0]
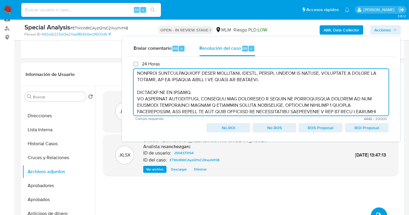
click at [137, 99] on textarea at bounding box center [261, 92] width 255 height 47
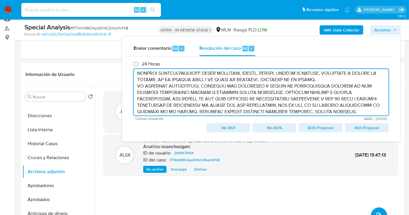
click at [137, 98] on textarea at bounding box center [261, 92] width 255 height 47
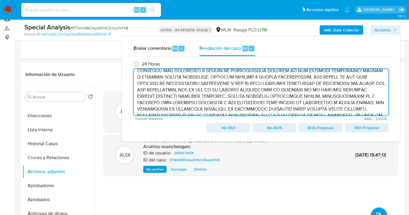
scroll to position [210, 0]
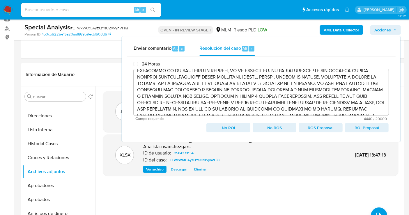
click at [316, 128] on span "ROS Proposal" at bounding box center [321, 128] width 36 height 8
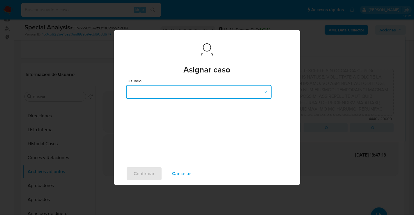
click at [166, 91] on button "button" at bounding box center [199, 92] width 146 height 14
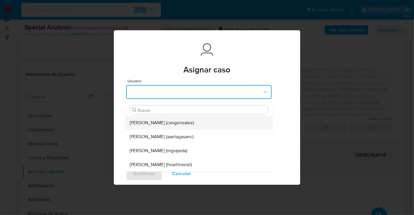
click at [177, 126] on span "Cesar Gonzalez (cesgonzalez)" at bounding box center [162, 123] width 64 height 6
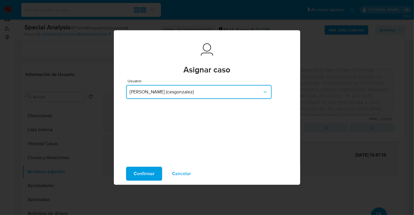
click at [169, 93] on span "Cesar Gonzalez (cesgonzalez)" at bounding box center [196, 92] width 133 height 6
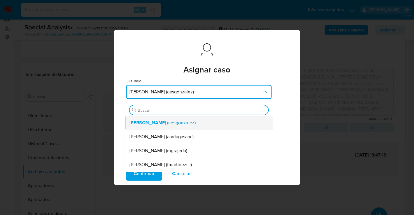
click at [191, 120] on span "Cesar Gonzalez (cesgonzalez)" at bounding box center [163, 123] width 66 height 6
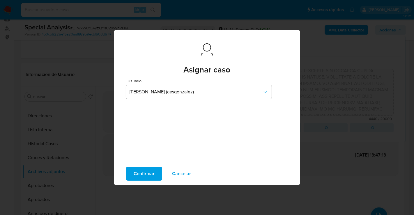
click at [151, 172] on span "Confirmar" at bounding box center [144, 173] width 21 height 13
type textarea "/CLIENTE O USUARIO. CLIENTE MEDALOGISTICS SA DE CV, NUMERO DE CLIENTE 250437315…"
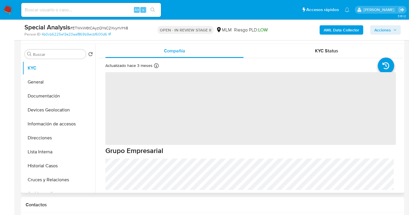
scroll to position [129, 0]
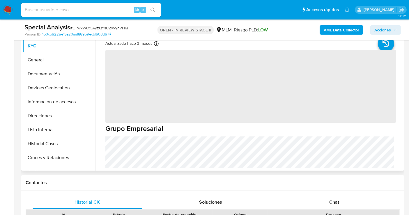
select select "10"
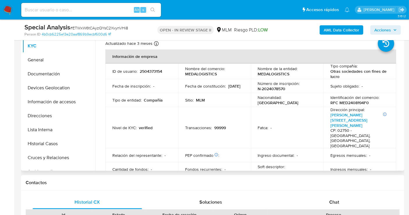
scroll to position [0, 0]
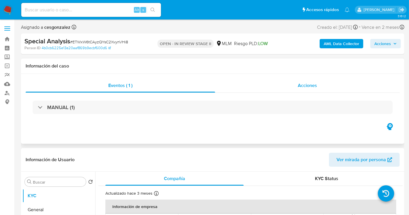
click at [299, 89] on div "Acciones" at bounding box center [307, 86] width 185 height 14
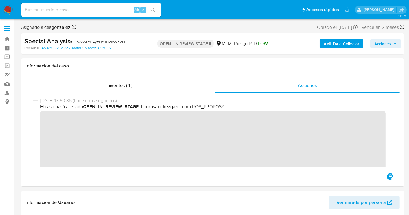
click at [6, 13] on img at bounding box center [8, 10] width 10 height 10
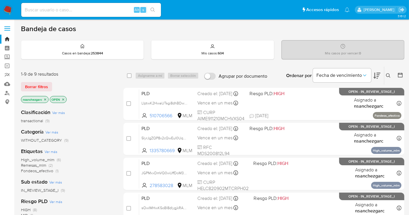
click at [389, 75] on icon at bounding box center [388, 75] width 5 height 5
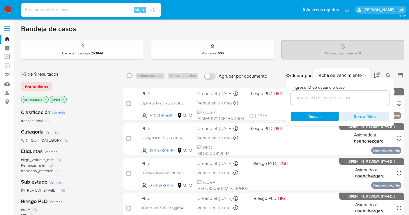
click at [315, 94] on input at bounding box center [340, 98] width 98 height 8
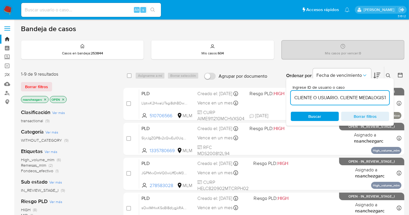
scroll to position [0, 204]
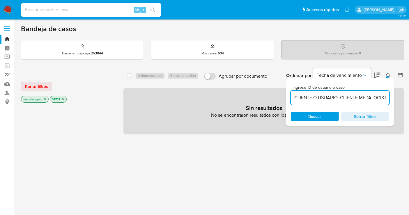
click at [321, 98] on input "CLIENTE O USUARIO. CLIENTE MEDALOGISTICS SA DE CV, NUMERO DE CLIENTE 2504373154…" at bounding box center [340, 98] width 98 height 8
paste input "1944013622"
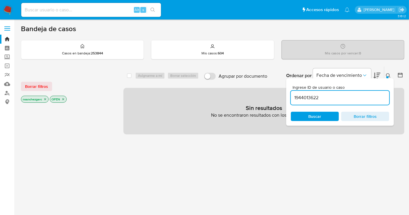
type input "1944013622"
click at [47, 99] on icon "close-filter" at bounding box center [44, 99] width 3 height 3
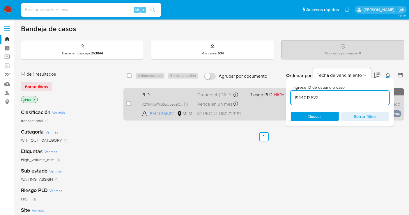
click at [186, 106] on span "R2XH4kWMd6qUbeo9C2Bp8aIt" at bounding box center [167, 104] width 51 height 6
